Goal: Complete application form

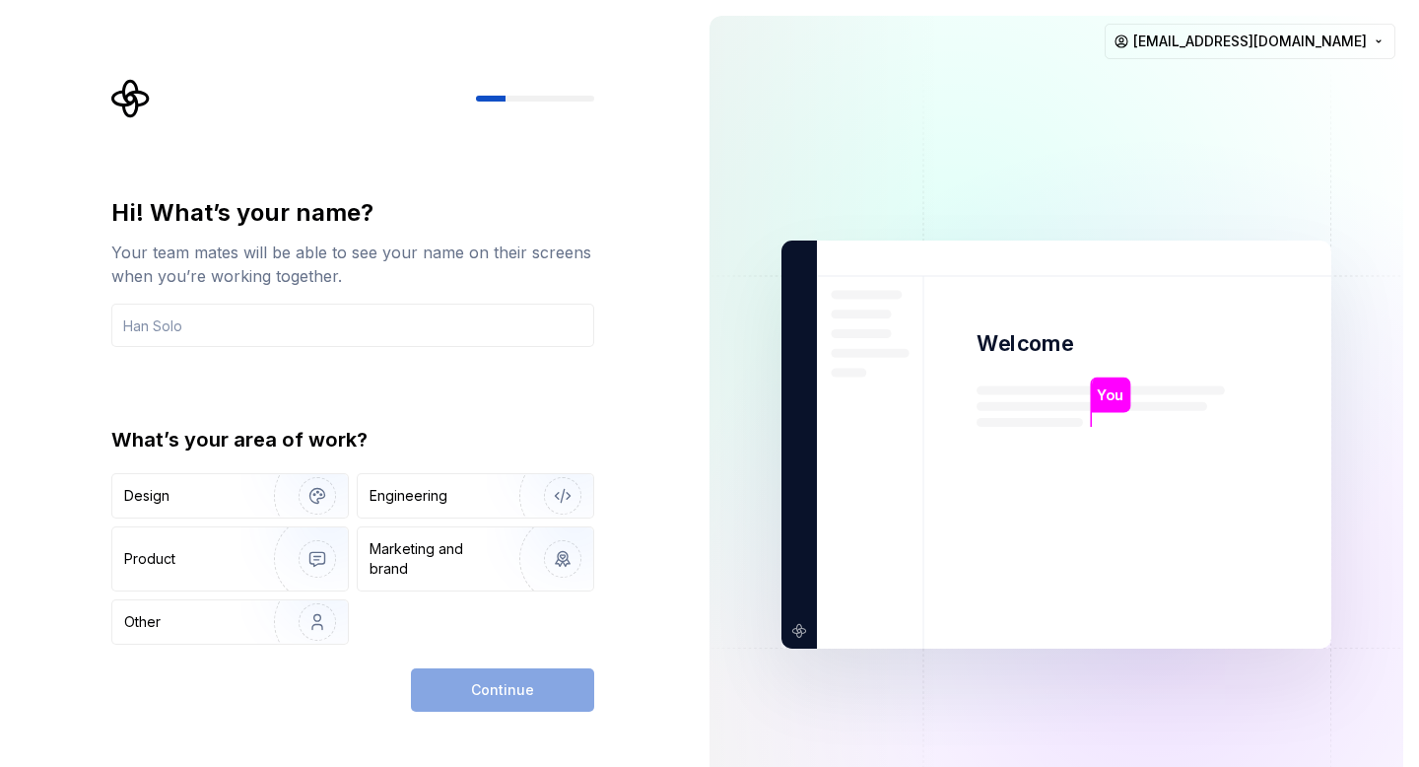
click at [556, 392] on div "Hi! What’s your name? Your team mates will be able to see your name on their sc…" at bounding box center [352, 420] width 483 height 447
click at [467, 496] on div "Engineering" at bounding box center [447, 496] width 157 height 20
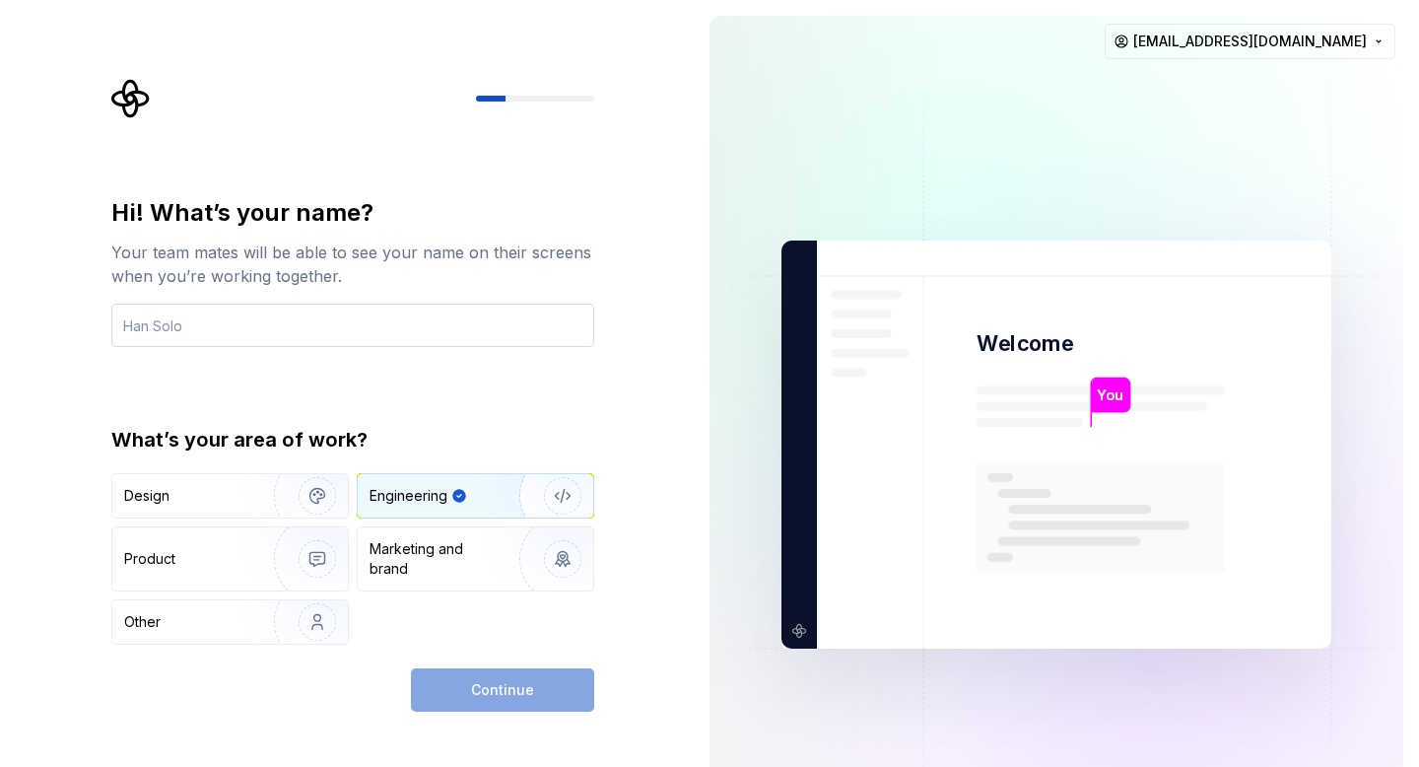
click at [443, 324] on input "text" at bounding box center [352, 324] width 483 height 43
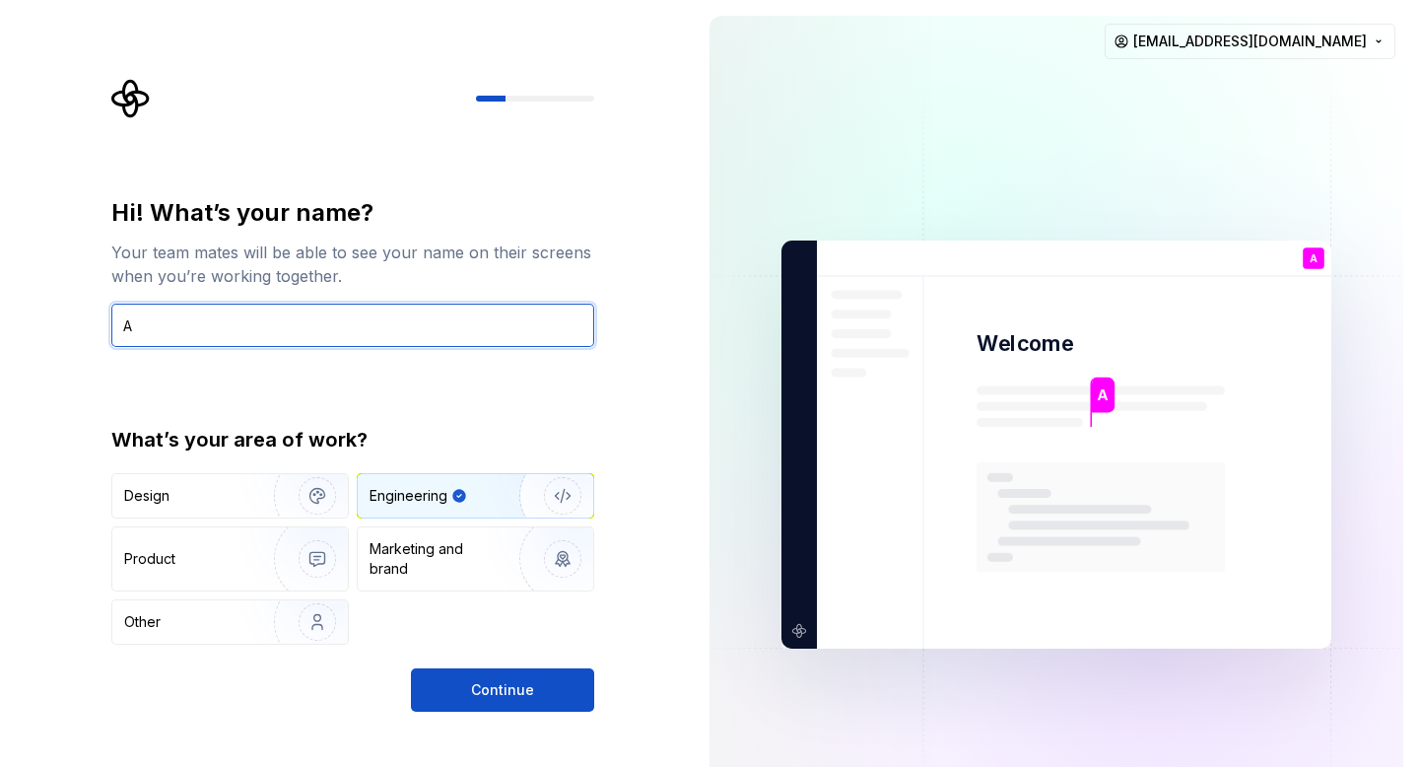
click at [443, 324] on input "A" at bounding box center [352, 324] width 483 height 43
type input "[PERSON_NAME]"
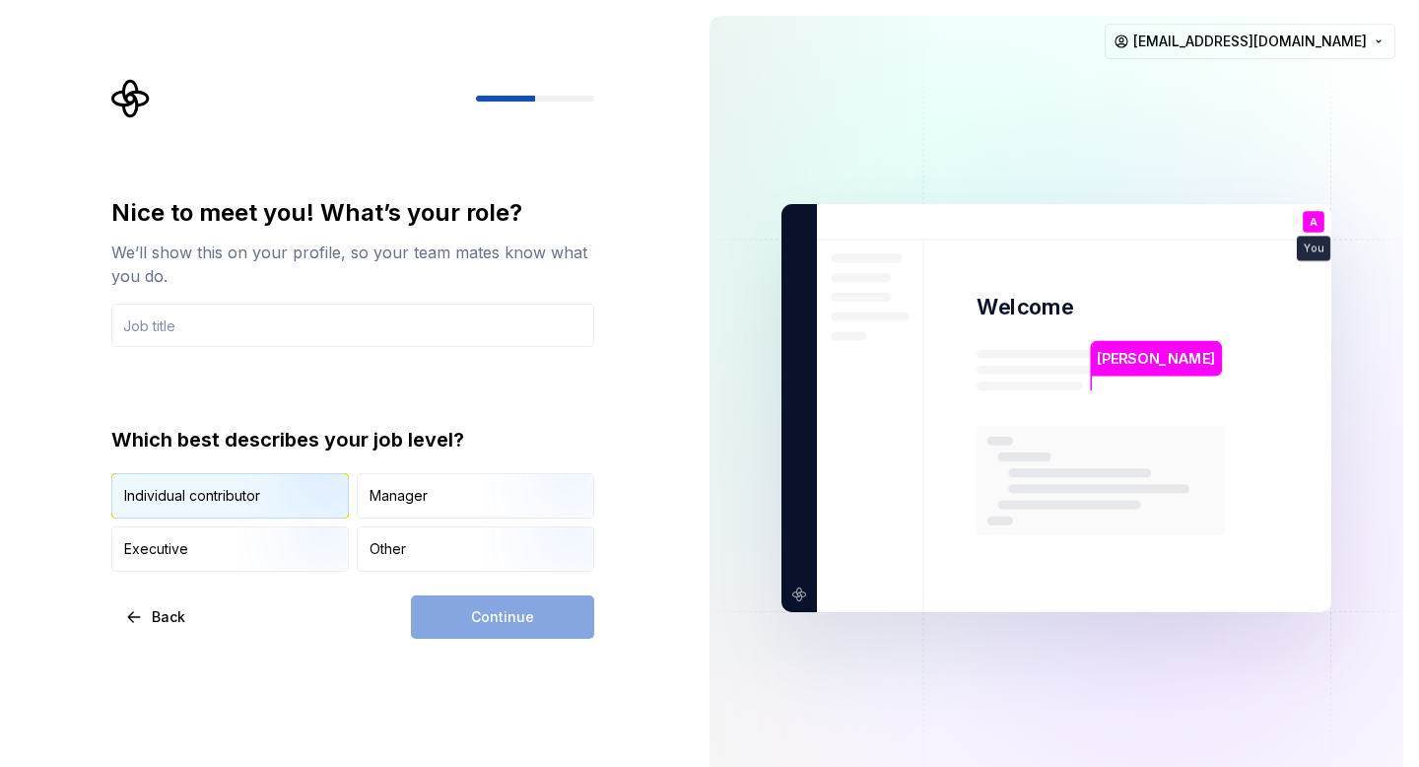
click at [317, 491] on img "button" at bounding box center [300, 520] width 126 height 132
click at [293, 486] on img "button" at bounding box center [300, 520] width 126 height 132
click at [404, 319] on input "text" at bounding box center [352, 324] width 483 height 43
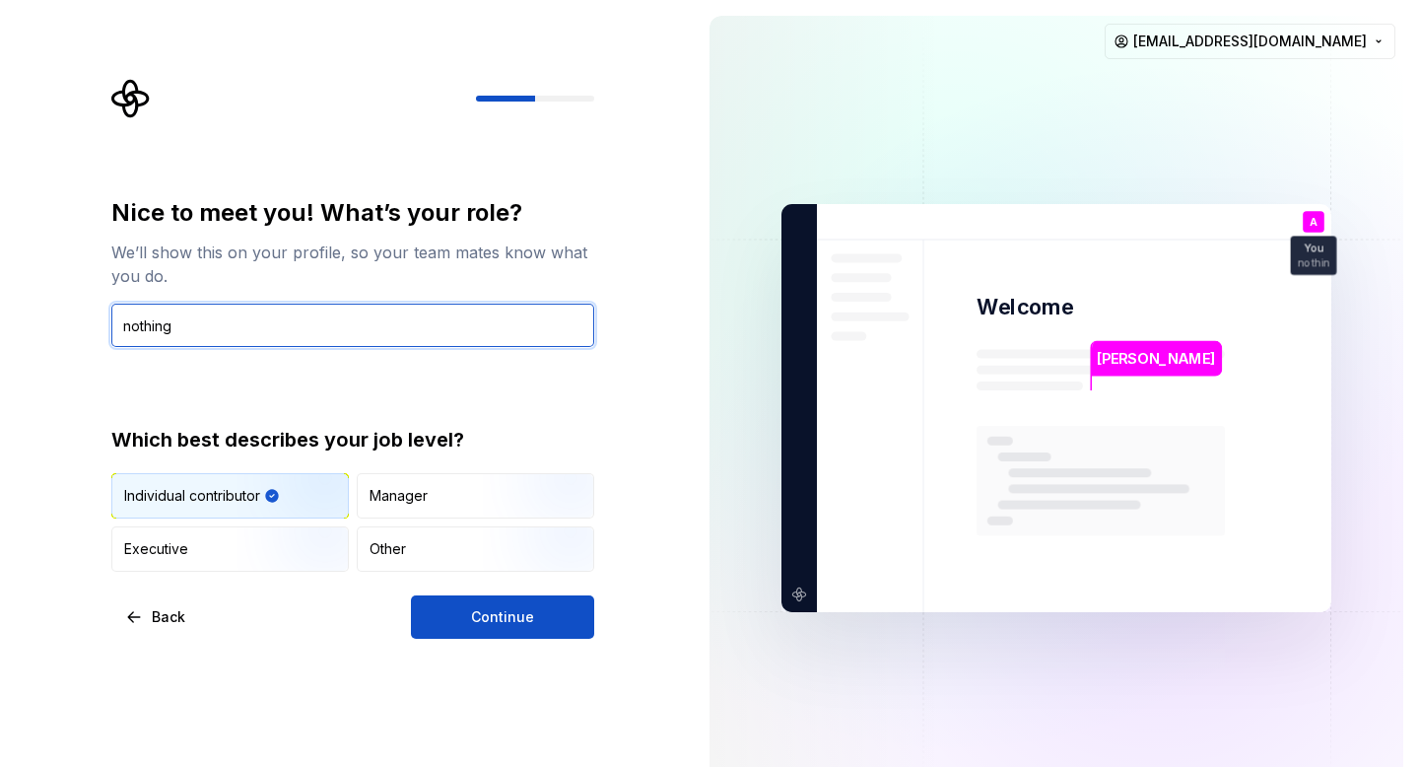
type input "nothing"
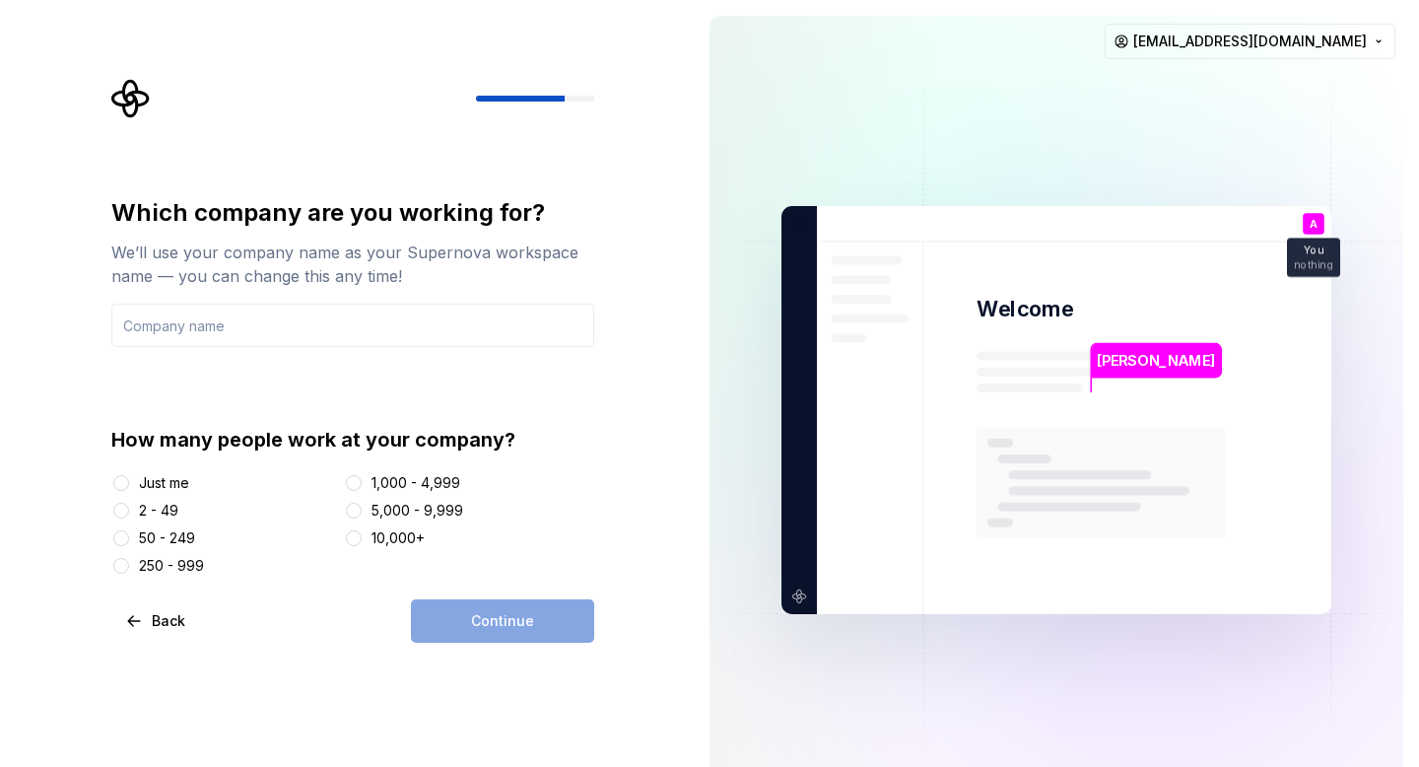
click at [184, 484] on div "Just me" at bounding box center [164, 483] width 50 height 20
click at [129, 484] on button "Just me" at bounding box center [121, 483] width 16 height 16
click at [340, 333] on input "text" at bounding box center [352, 324] width 483 height 43
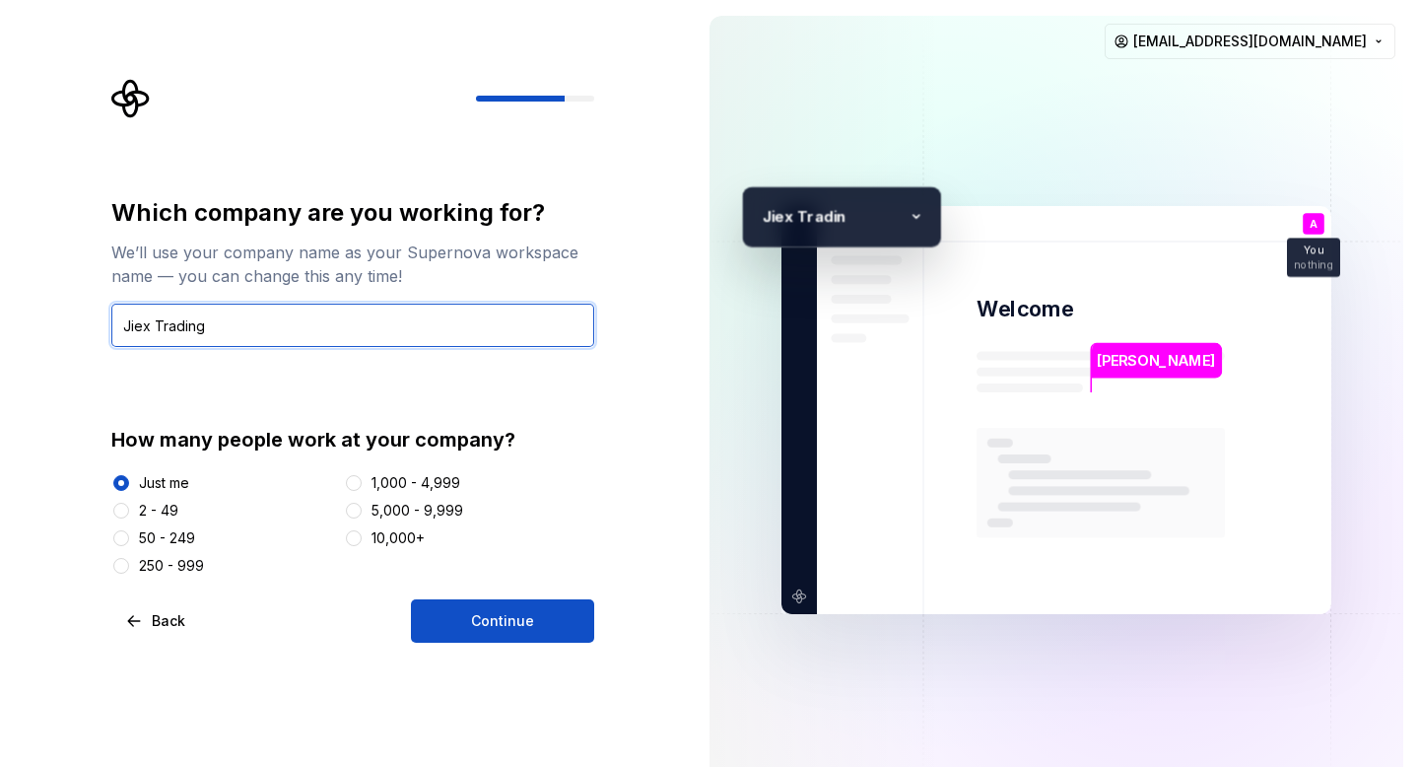
type input "Jiex Trading"
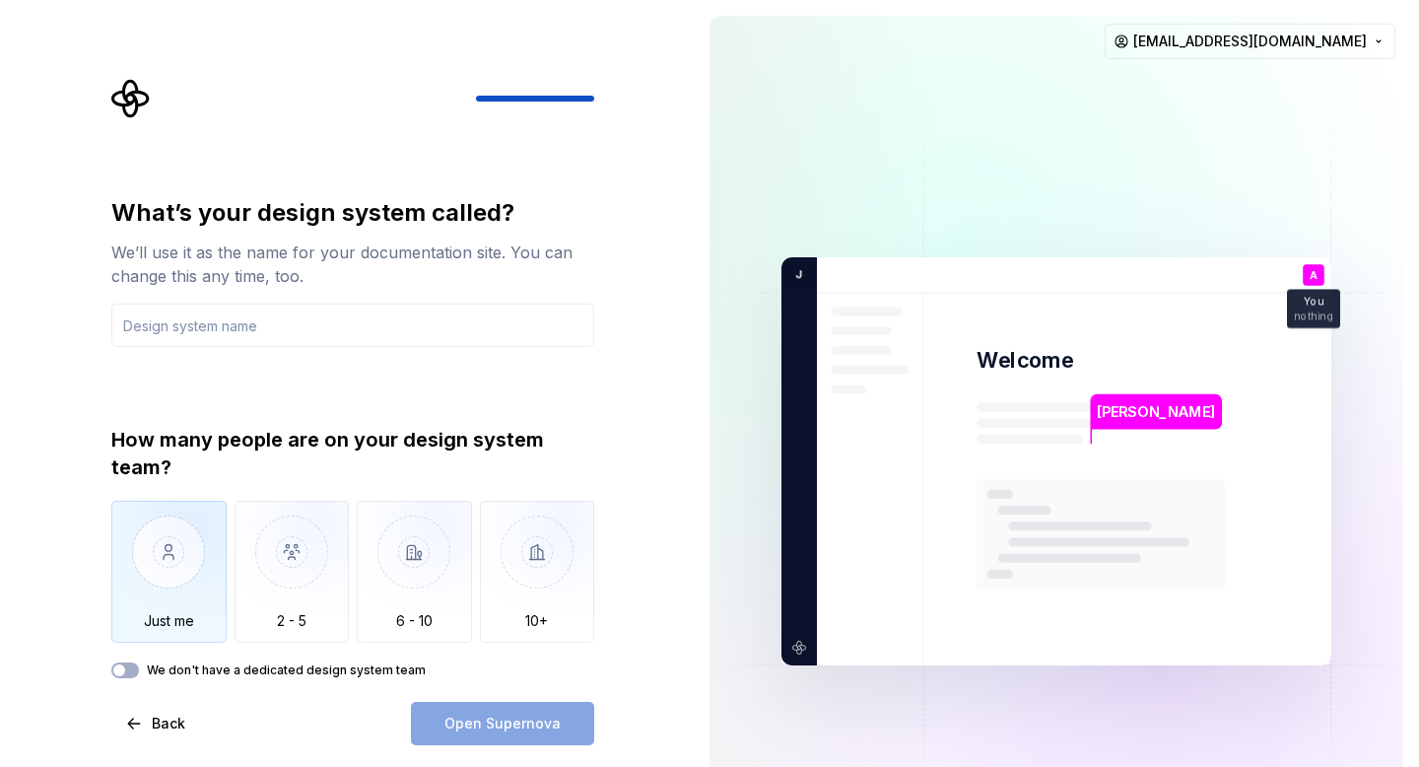
click at [185, 585] on img "button" at bounding box center [168, 567] width 115 height 132
click at [147, 671] on label "We don't have a dedicated design system team" at bounding box center [286, 670] width 279 height 16
click at [139, 671] on button "We don't have a dedicated design system team" at bounding box center [125, 670] width 28 height 16
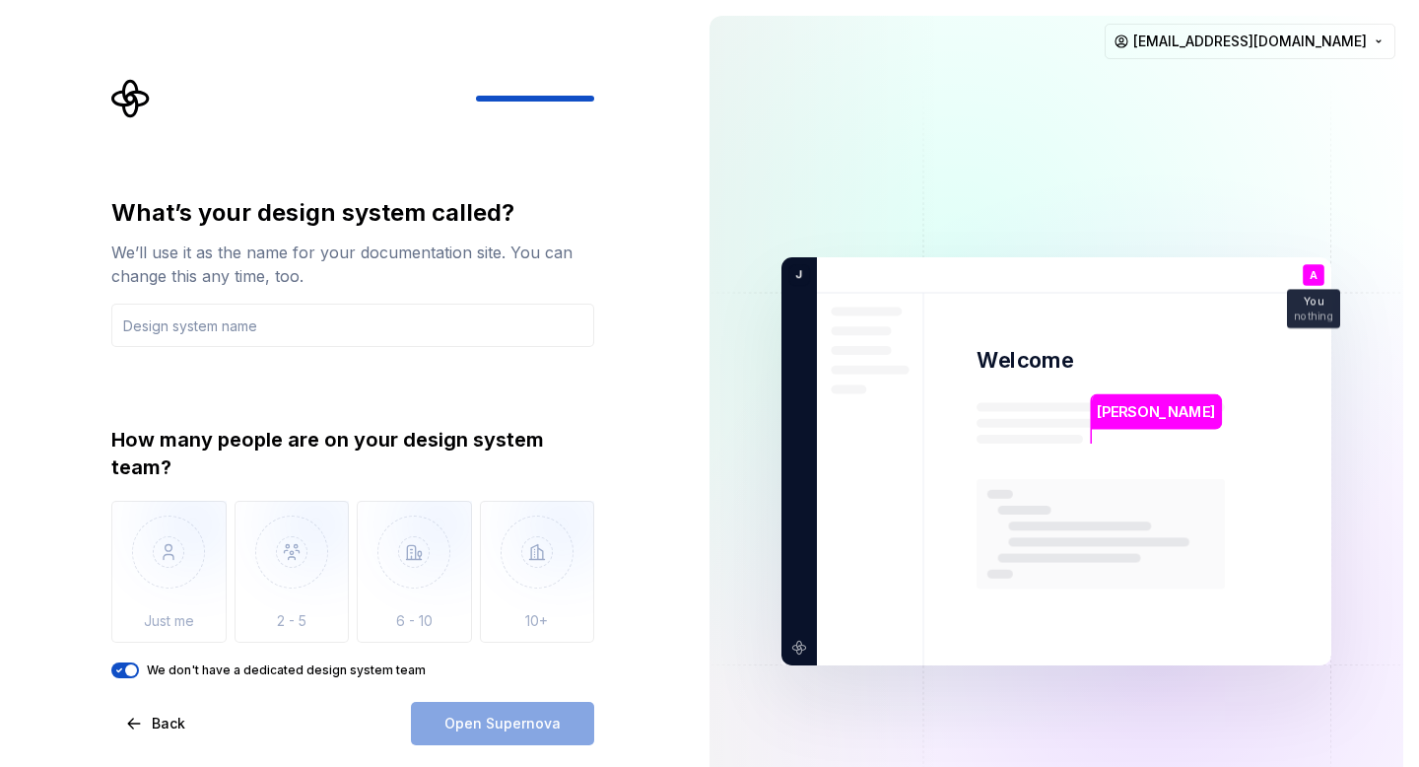
click at [147, 671] on label "We don't have a dedicated design system team" at bounding box center [286, 670] width 279 height 16
click at [139, 671] on button "We don't have a dedicated design system team" at bounding box center [125, 670] width 28 height 16
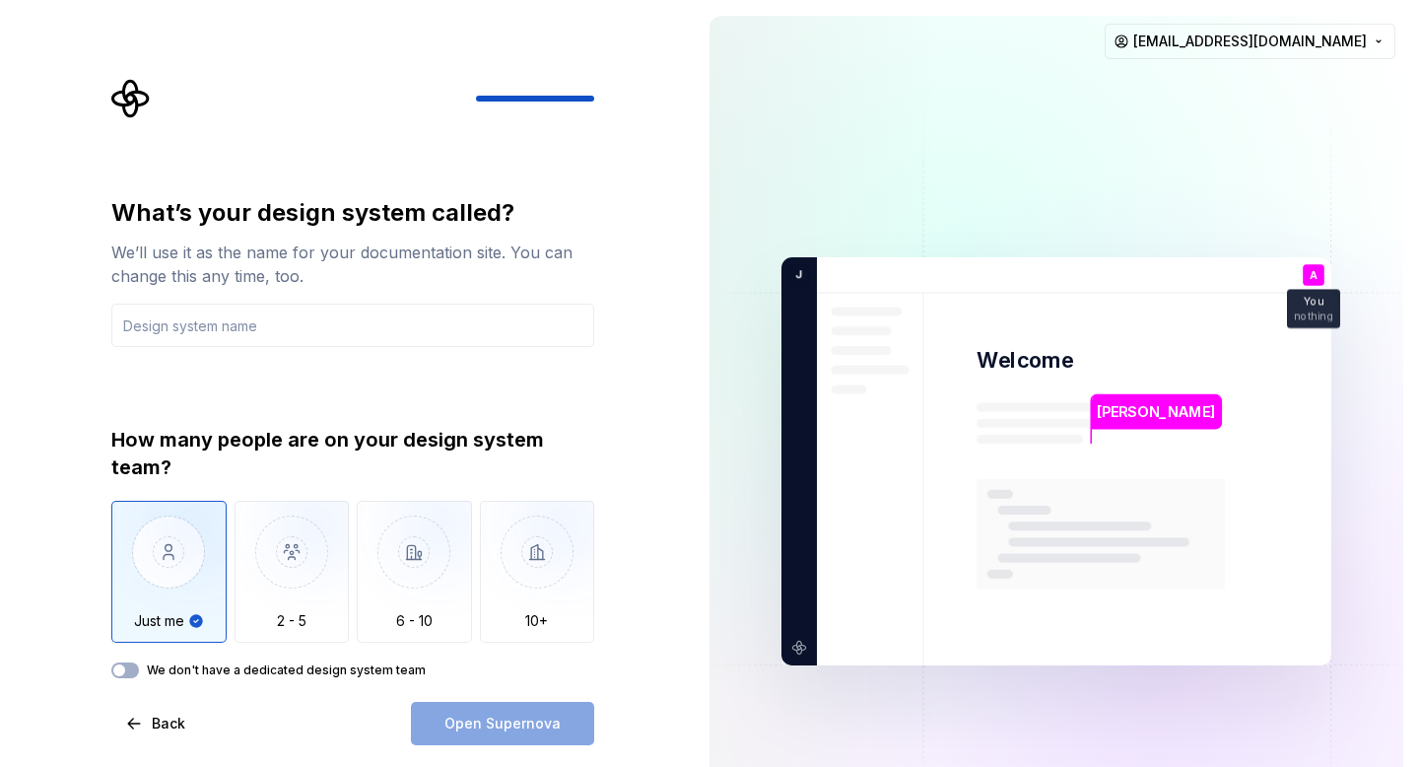
click at [147, 671] on label "We don't have a dedicated design system team" at bounding box center [286, 670] width 279 height 16
click at [139, 671] on button "We don't have a dedicated design system team" at bounding box center [125, 670] width 28 height 16
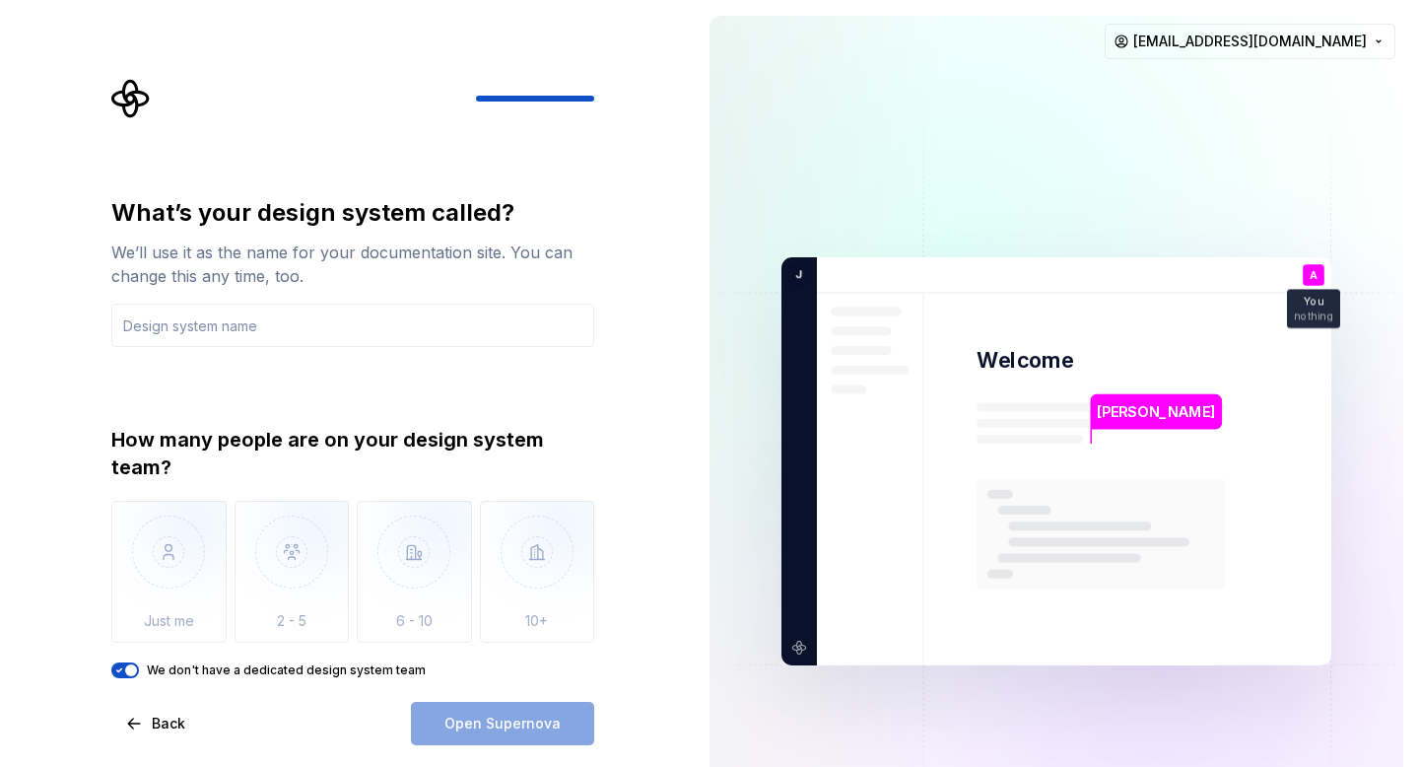
click at [314, 677] on label "We don't have a dedicated design system team" at bounding box center [286, 670] width 279 height 16
click at [139, 677] on button "We don't have a dedicated design system team" at bounding box center [125, 670] width 28 height 16
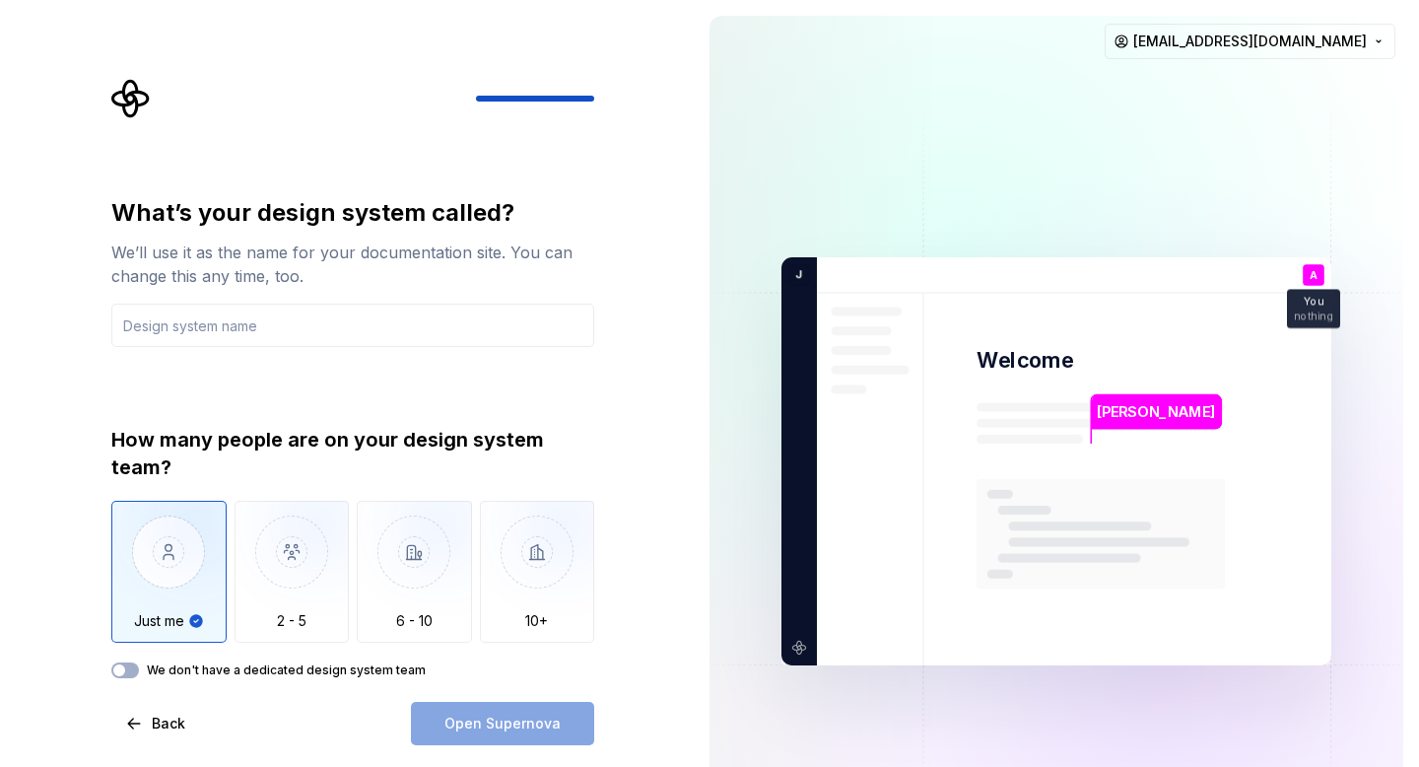
click at [314, 677] on label "We don't have a dedicated design system team" at bounding box center [286, 670] width 279 height 16
click at [139, 677] on button "We don't have a dedicated design system team" at bounding box center [125, 670] width 28 height 16
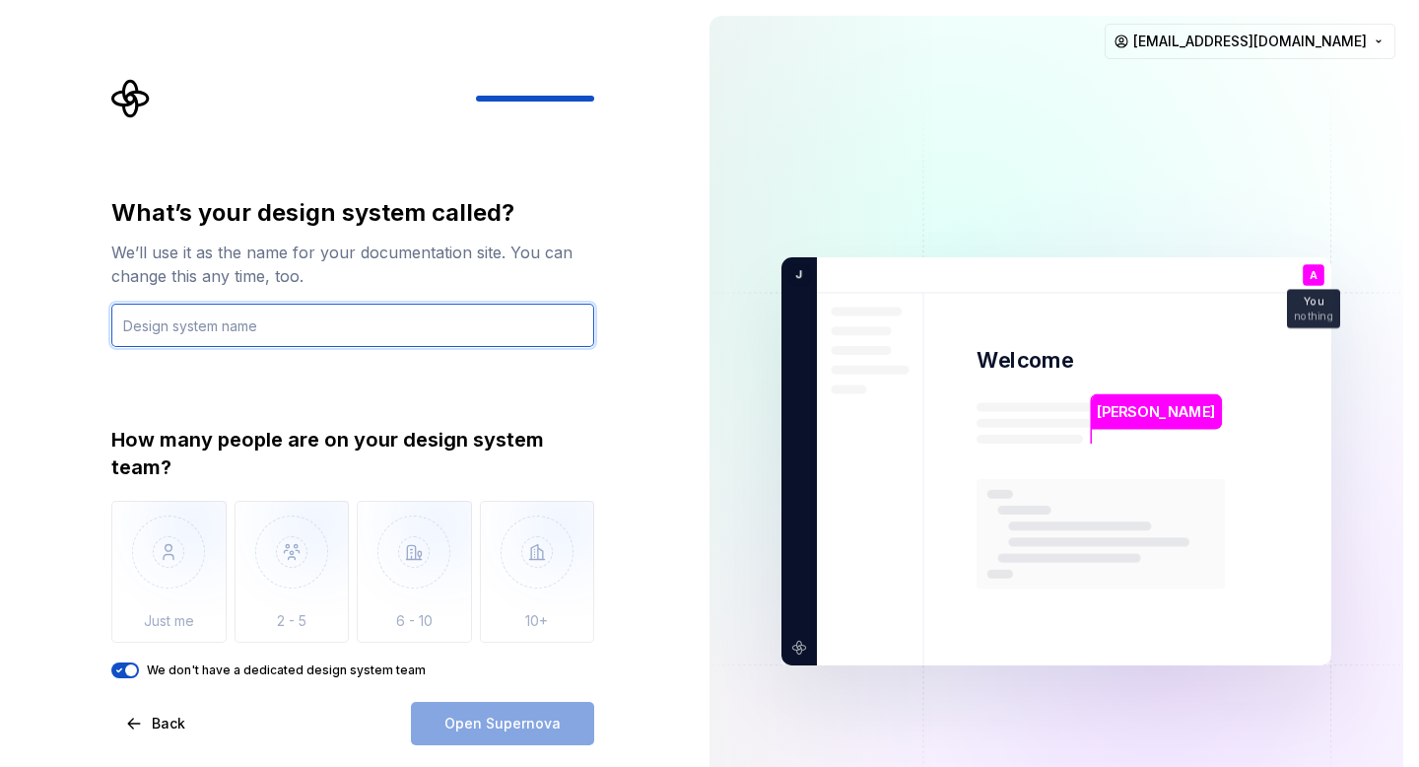
click at [406, 342] on input "text" at bounding box center [352, 324] width 483 height 43
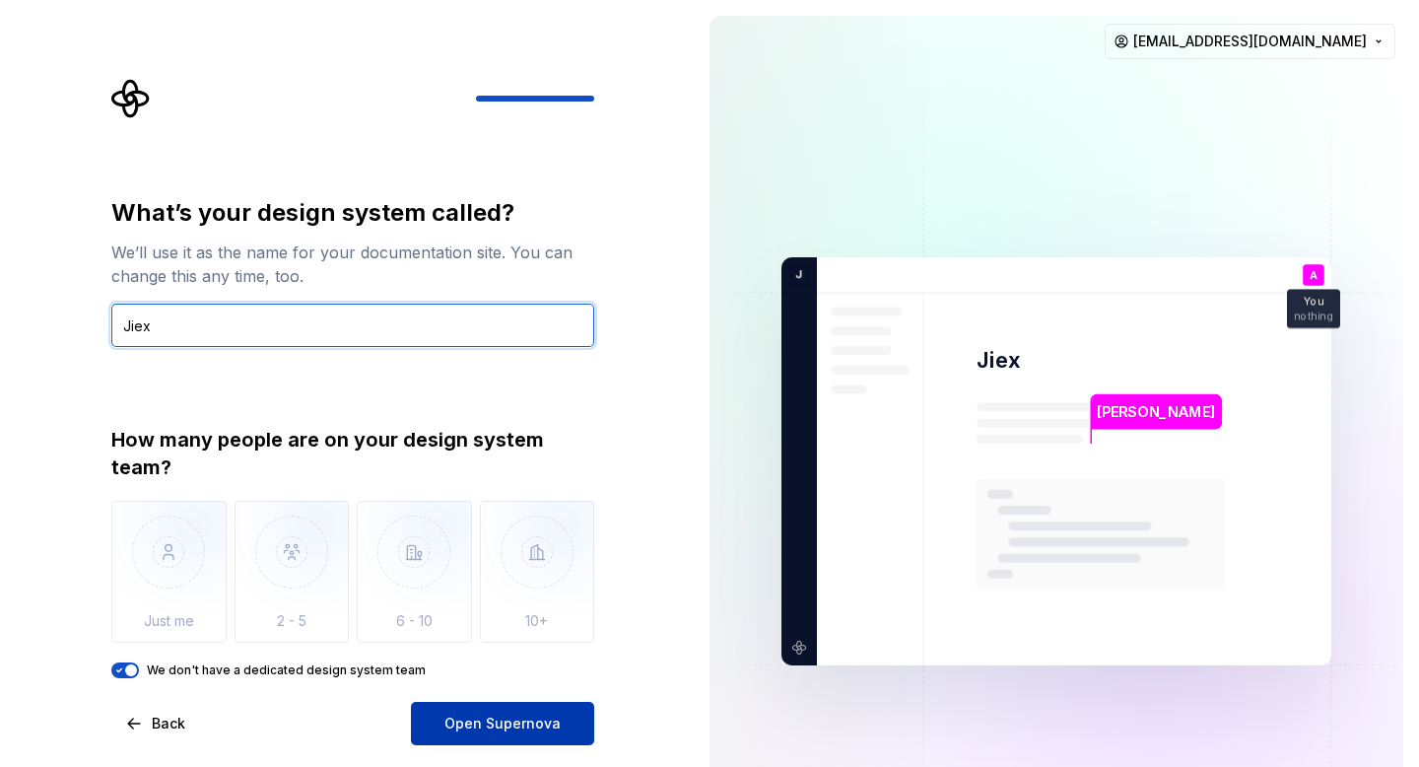
type input "Jiex"
click at [502, 724] on span "Open Supernova" at bounding box center [502, 723] width 116 height 20
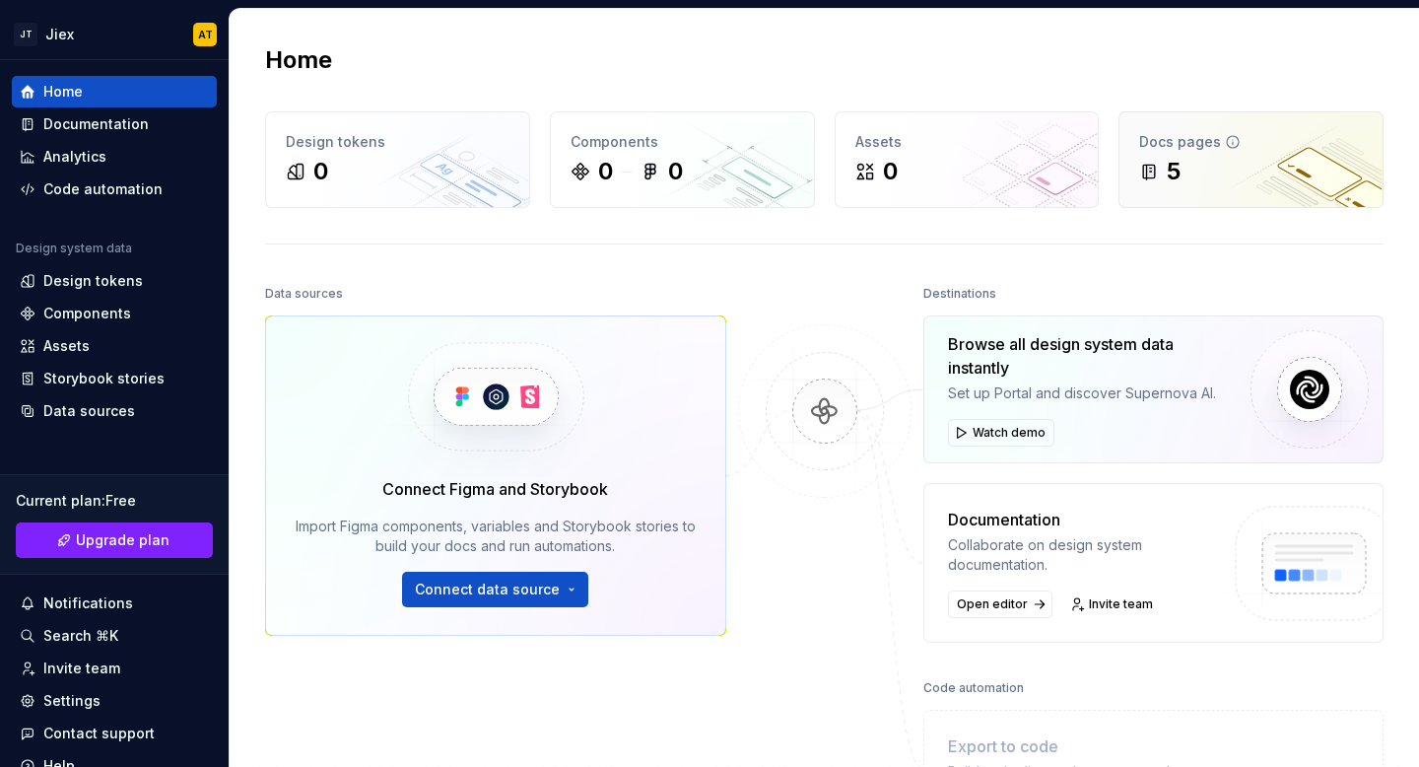
click at [1238, 171] on div "5" at bounding box center [1251, 172] width 224 height 32
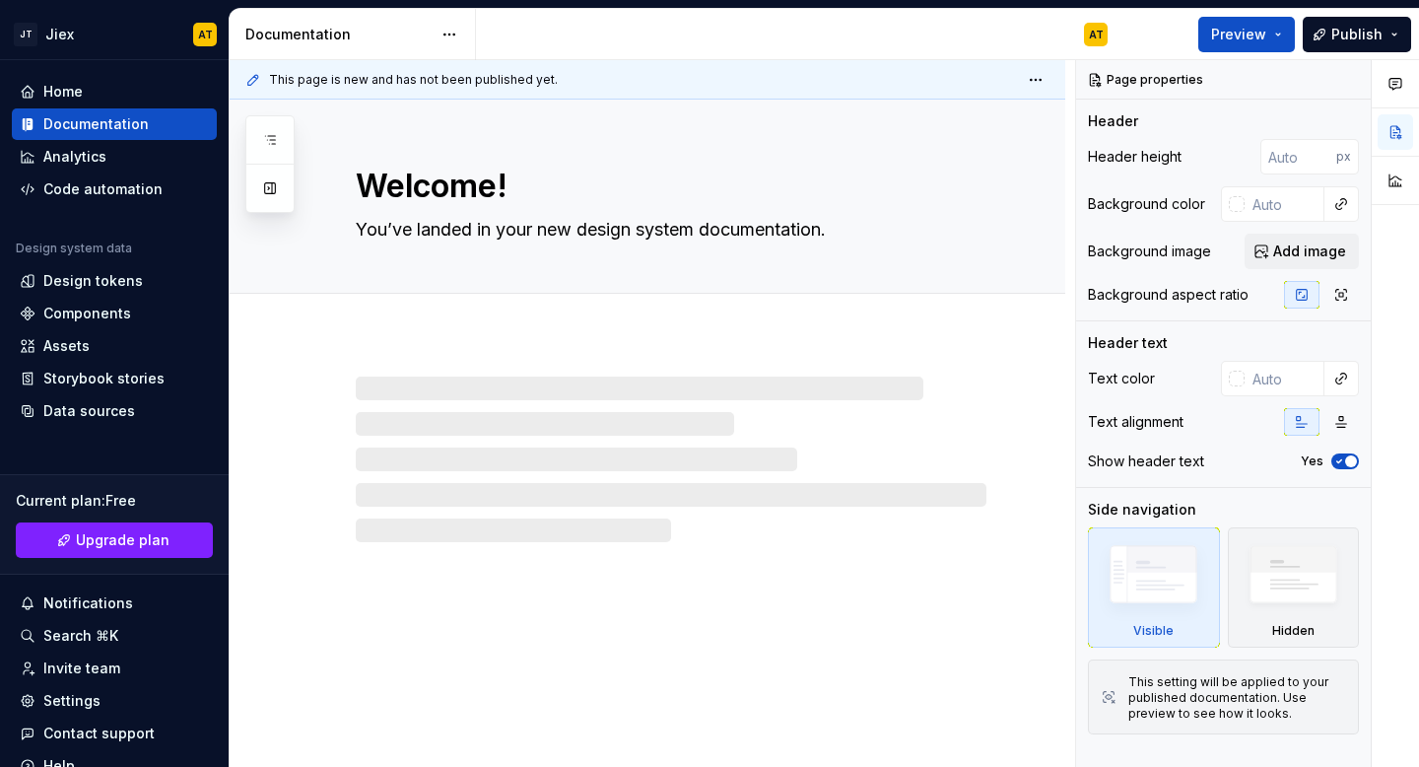
type textarea "*"
